Goal: Transaction & Acquisition: Purchase product/service

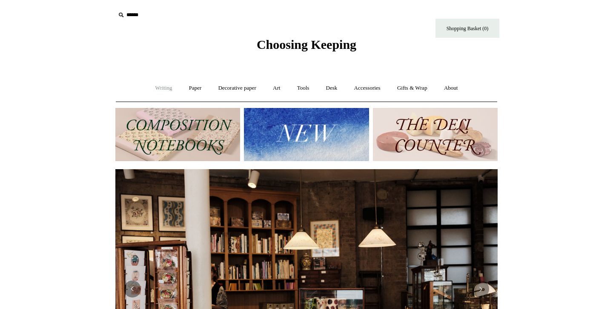
click at [160, 91] on link "Writing +" at bounding box center [164, 88] width 32 height 23
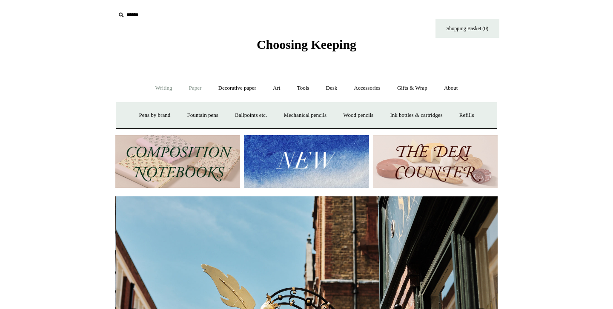
scroll to position [0, 382]
click at [191, 94] on link "Paper +" at bounding box center [195, 88] width 28 height 23
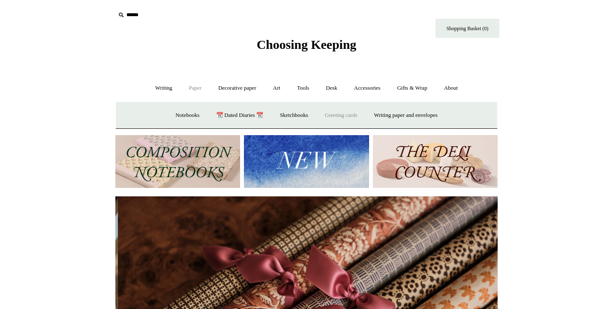
scroll to position [0, 764]
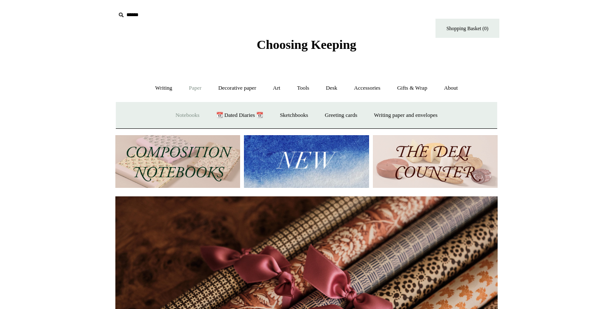
click at [174, 112] on link "Notebooks +" at bounding box center [187, 115] width 39 height 23
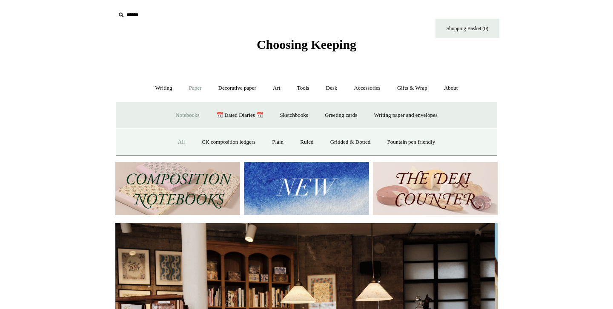
scroll to position [0, 0]
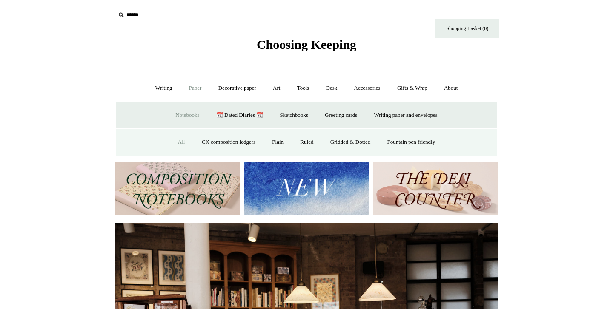
click at [176, 143] on link "All" at bounding box center [181, 142] width 23 height 23
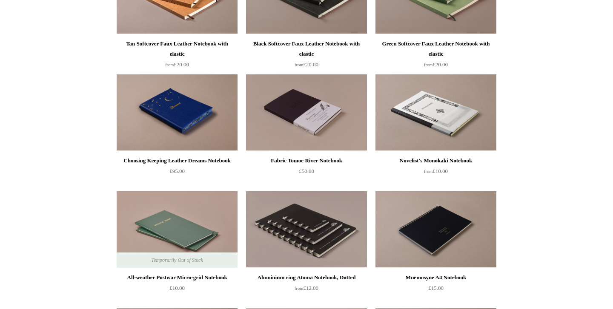
scroll to position [2136, 0]
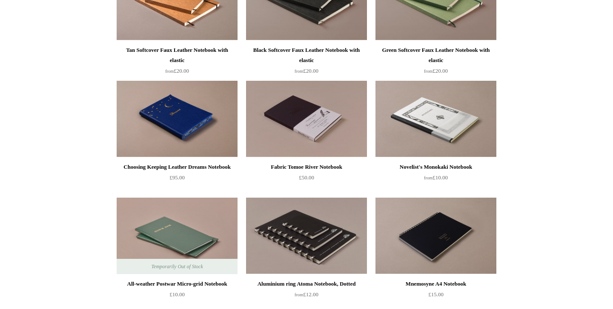
click at [179, 125] on img at bounding box center [177, 119] width 121 height 77
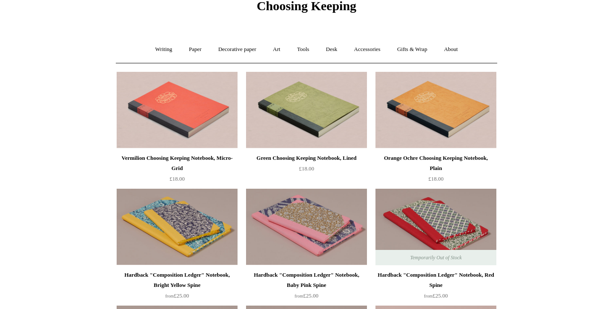
scroll to position [0, 0]
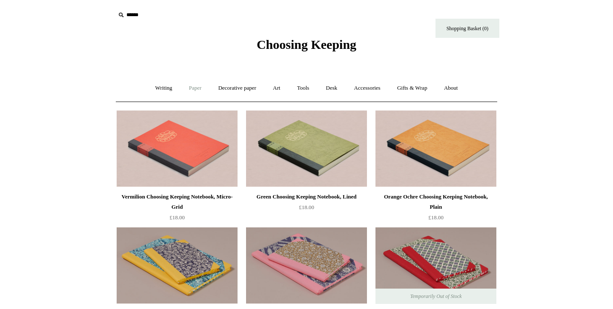
click at [194, 91] on link "Paper +" at bounding box center [195, 88] width 28 height 23
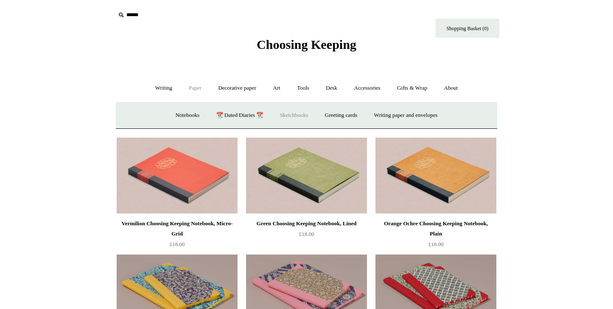
click at [297, 114] on link "Sketchbooks +" at bounding box center [293, 115] width 43 height 23
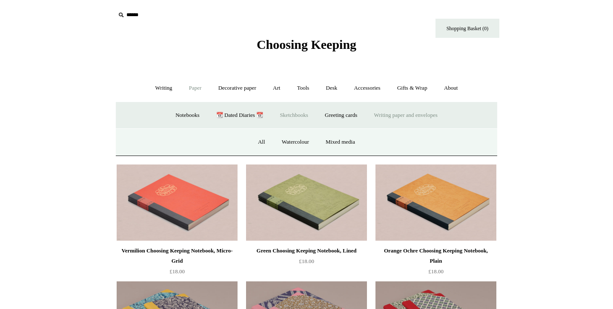
click at [392, 112] on link "Writing paper and envelopes +" at bounding box center [405, 115] width 79 height 23
click at [237, 114] on link "📆 Dated Diaries 📆" at bounding box center [240, 115] width 62 height 23
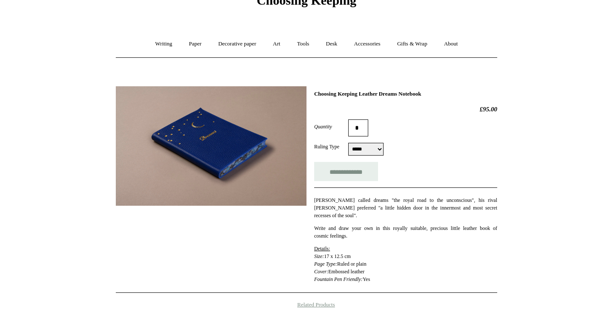
scroll to position [43, 0]
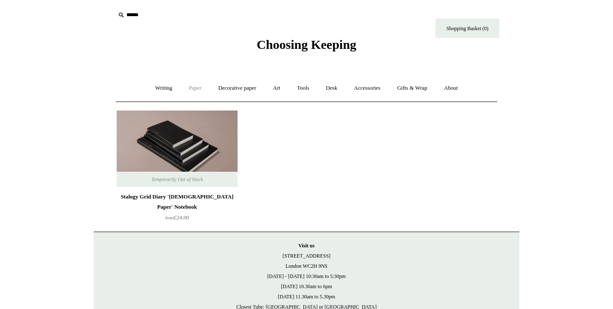
click at [186, 92] on link "Paper +" at bounding box center [195, 88] width 28 height 23
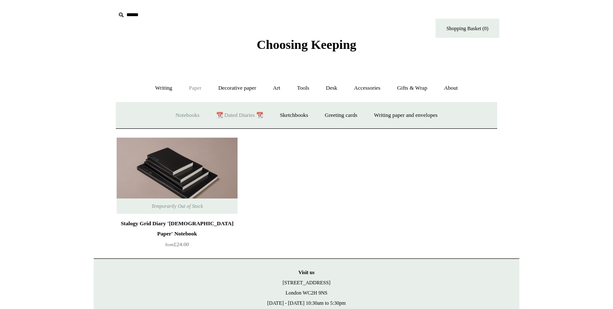
click at [183, 114] on link "Notebooks +" at bounding box center [187, 115] width 39 height 23
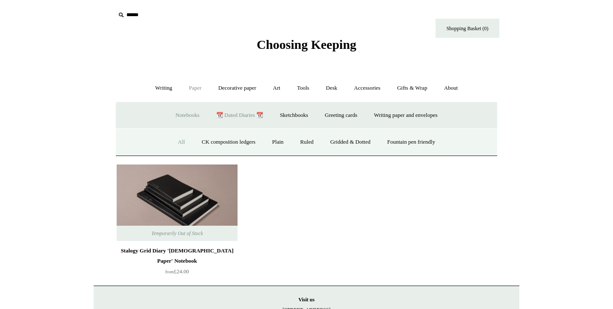
click at [177, 142] on link "All" at bounding box center [181, 142] width 23 height 23
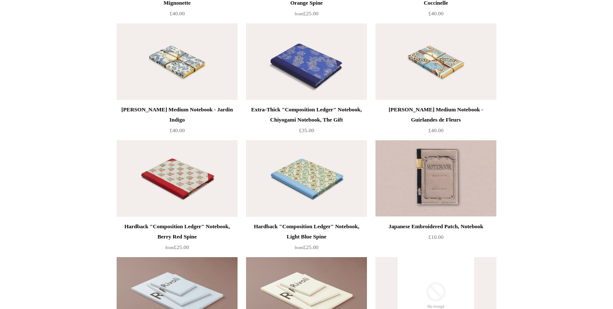
scroll to position [4418, 0]
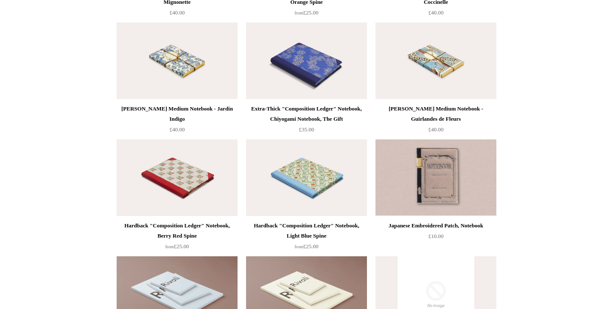
click at [293, 72] on img at bounding box center [306, 61] width 121 height 77
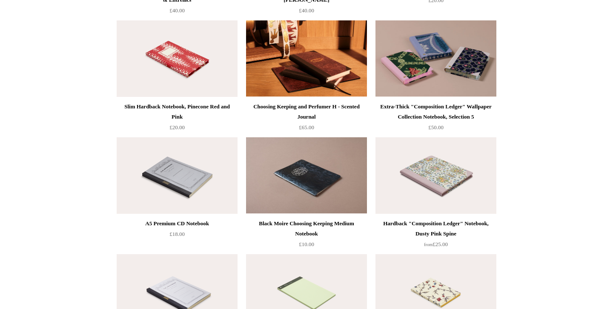
scroll to position [3244, 0]
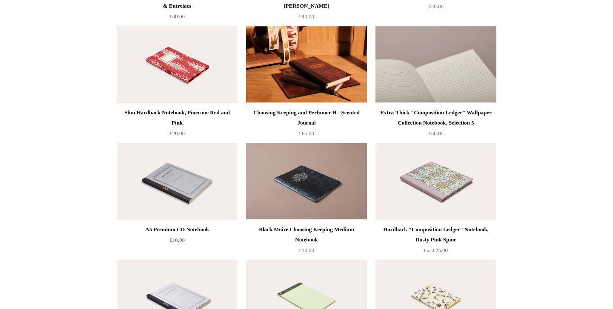
click at [423, 73] on img at bounding box center [435, 64] width 121 height 77
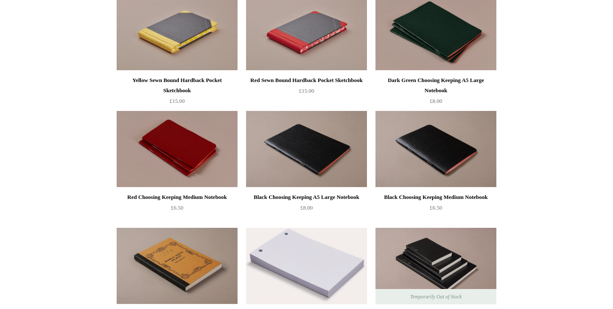
scroll to position [1739, 0]
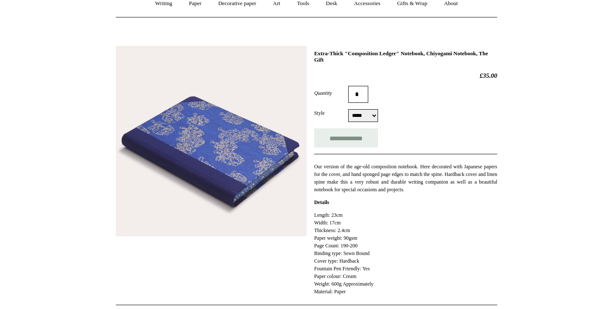
scroll to position [86, 0]
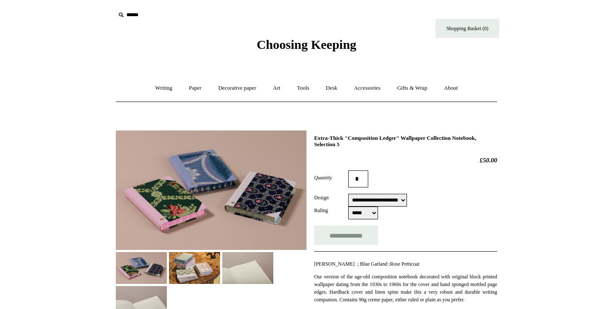
select select "**********"
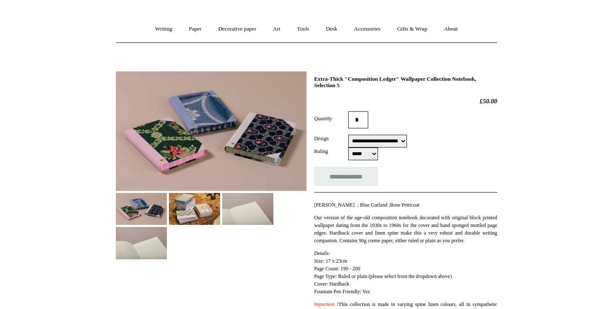
scroll to position [60, 0]
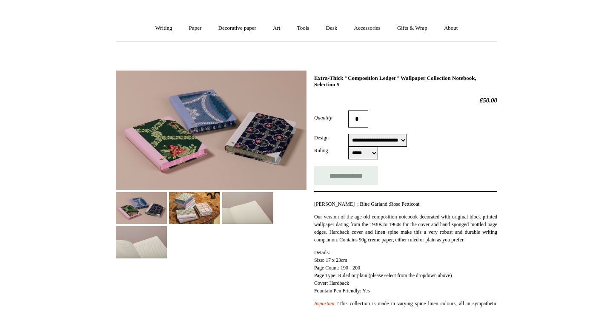
click at [131, 210] on img at bounding box center [141, 208] width 51 height 32
click at [188, 206] on img at bounding box center [194, 208] width 51 height 32
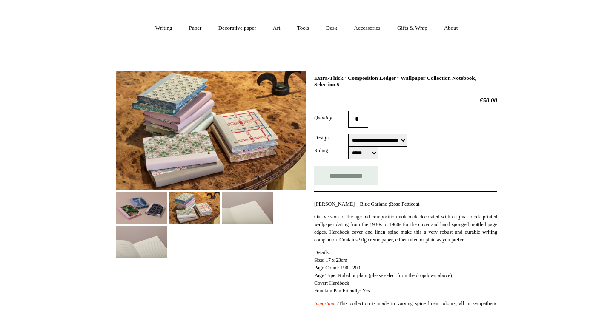
click at [129, 209] on img at bounding box center [141, 208] width 51 height 32
